Goal: Connect with others: Connect with other users

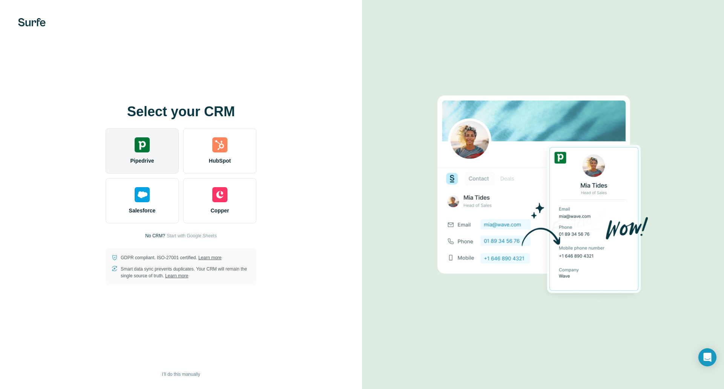
click at [152, 159] on span "Pipedrive" at bounding box center [142, 161] width 24 height 8
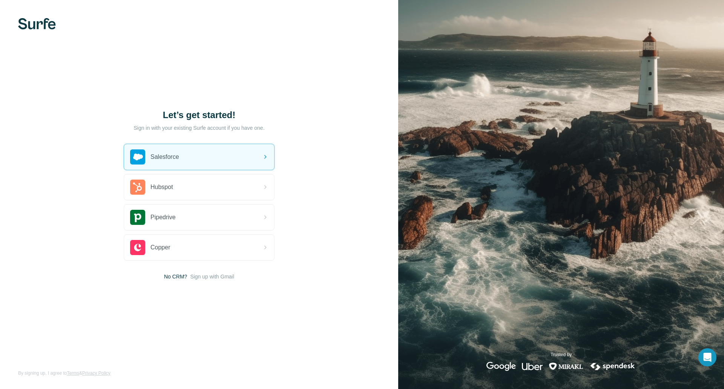
click at [197, 126] on p "Sign in with your existing Surfe account if you have one." at bounding box center [198, 128] width 131 height 8
click at [211, 111] on h1 "Let’s get started!" at bounding box center [199, 115] width 151 height 12
